Goal: Task Accomplishment & Management: Manage account settings

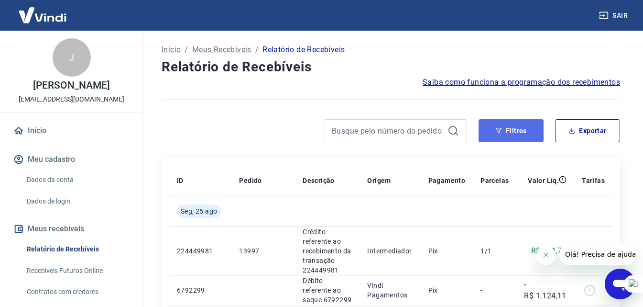
click at [531, 137] on button "Filtros" at bounding box center [511, 130] width 65 height 23
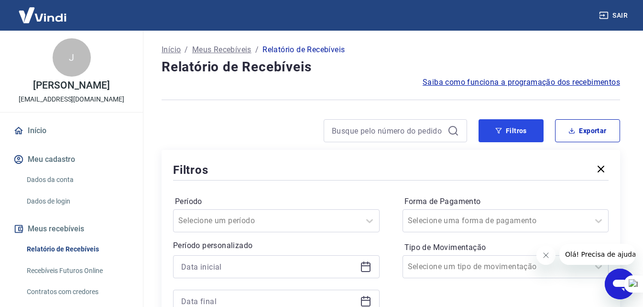
scroll to position [96, 0]
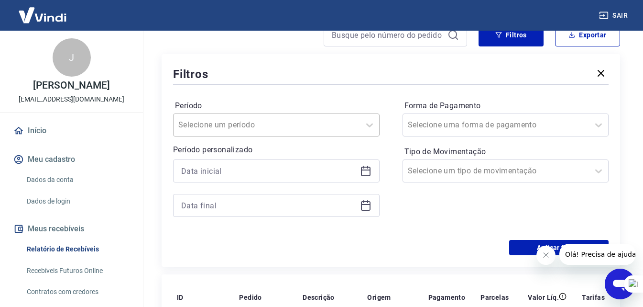
click at [318, 122] on div at bounding box center [266, 124] width 177 height 13
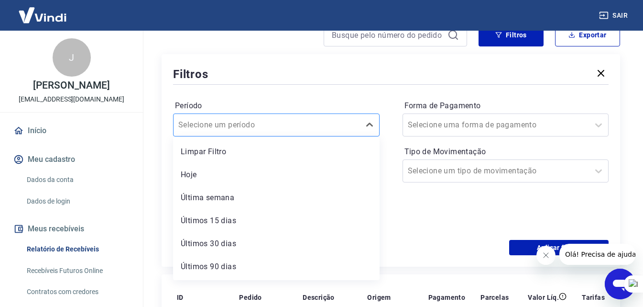
click at [318, 122] on div at bounding box center [266, 124] width 177 height 13
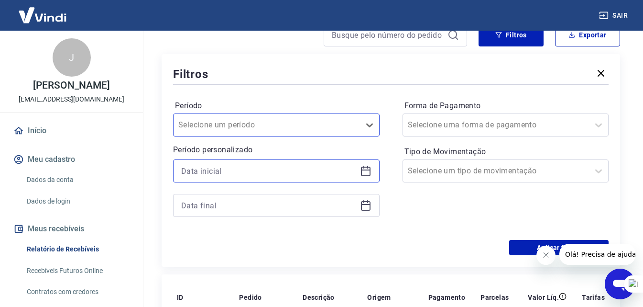
click at [259, 165] on input at bounding box center [268, 171] width 175 height 14
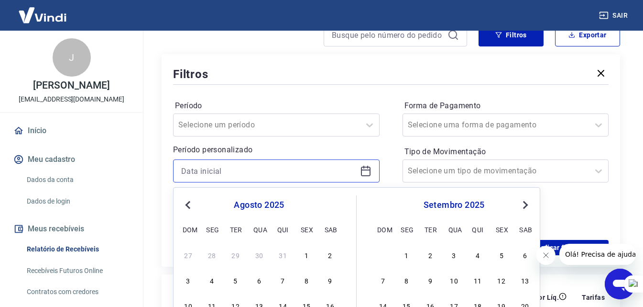
scroll to position [143, 0]
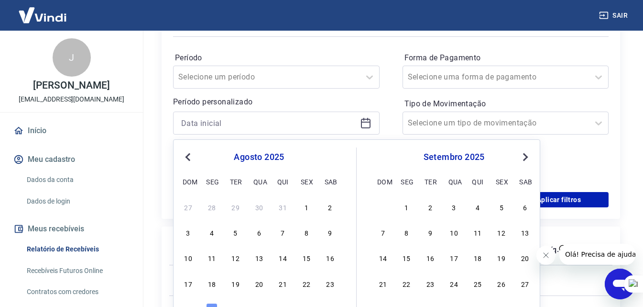
click at [187, 161] on button "Previous Month" at bounding box center [187, 156] width 11 height 11
click at [242, 208] on div "29 30 1 2 3 4 5" at bounding box center [259, 206] width 156 height 14
click at [231, 210] on div "1" at bounding box center [235, 206] width 11 height 11
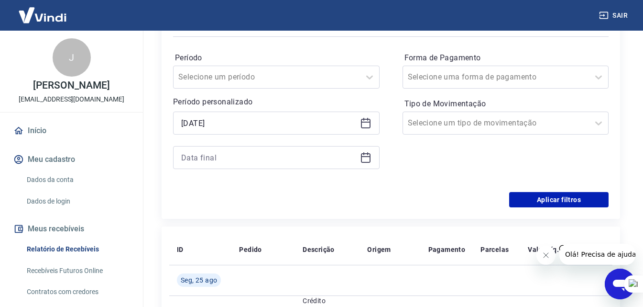
type input "01/07/2025"
click at [267, 167] on div at bounding box center [276, 157] width 207 height 23
click at [274, 161] on input at bounding box center [268, 157] width 175 height 14
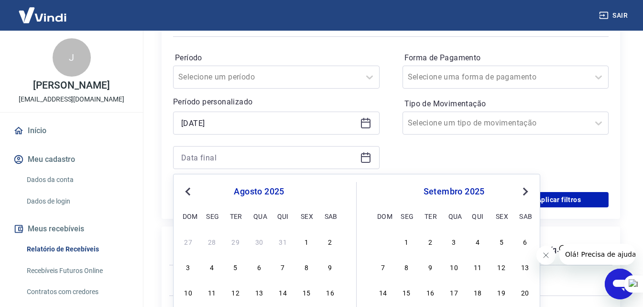
click at [189, 192] on span "Previous Month" at bounding box center [189, 191] width 0 height 11
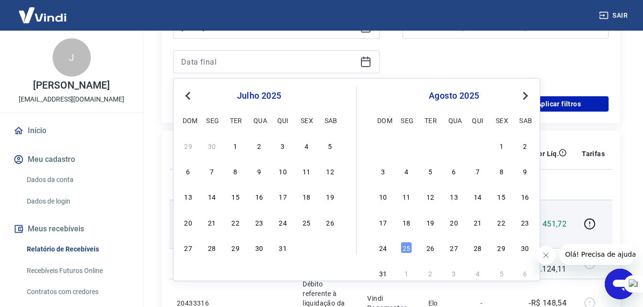
drag, startPoint x: 287, startPoint y: 252, endPoint x: 281, endPoint y: 245, distance: 9.1
click at [287, 252] on div "31" at bounding box center [282, 247] width 11 height 11
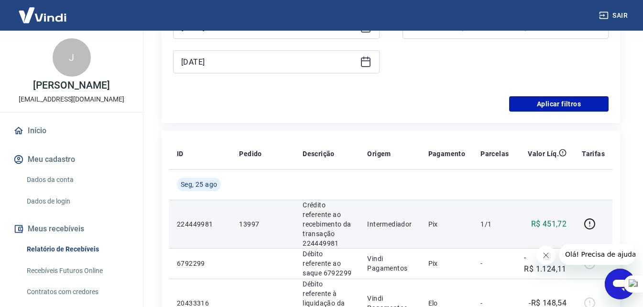
type input "31/07/2025"
click at [281, 245] on td "13997" at bounding box center [263, 223] width 64 height 48
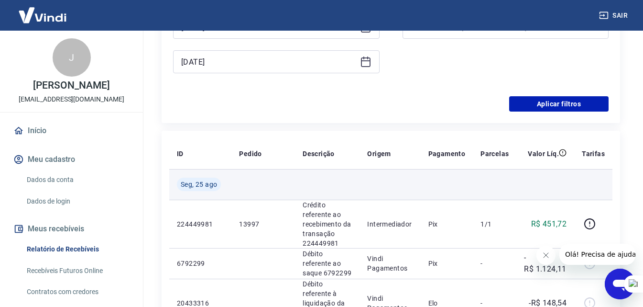
scroll to position [143, 0]
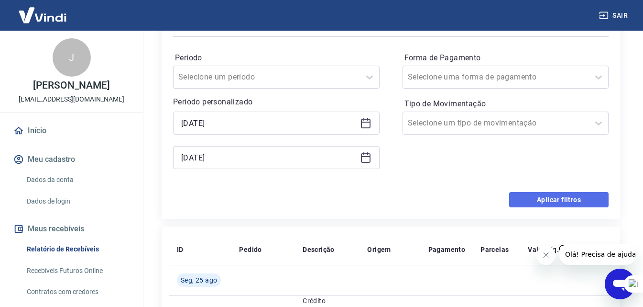
click at [537, 201] on button "Aplicar filtros" at bounding box center [558, 199] width 99 height 15
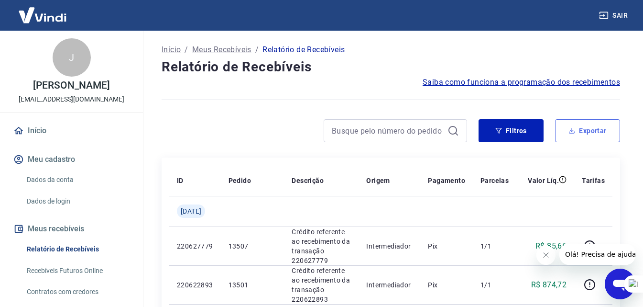
click at [588, 126] on button "Exportar" at bounding box center [587, 130] width 65 height 23
type input "01/07/2025"
type input "31/07/2025"
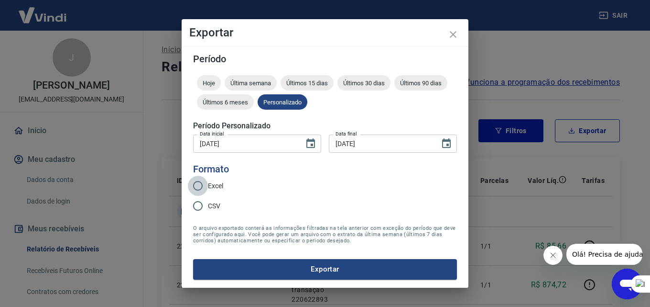
click at [206, 187] on input "Excel" at bounding box center [198, 186] width 20 height 20
radio input "true"
click at [334, 269] on button "Exportar" at bounding box center [325, 269] width 264 height 20
